Goal: Navigation & Orientation: Go to known website

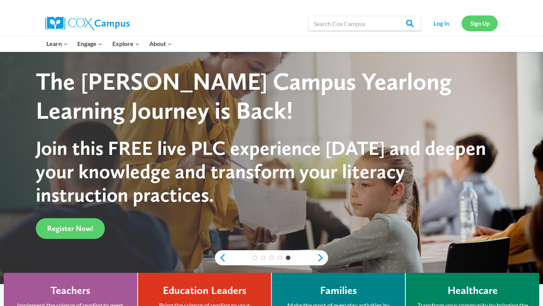
click at [487, 23] on link "Sign Up" at bounding box center [480, 22] width 36 height 15
